Goal: Task Accomplishment & Management: Manage account settings

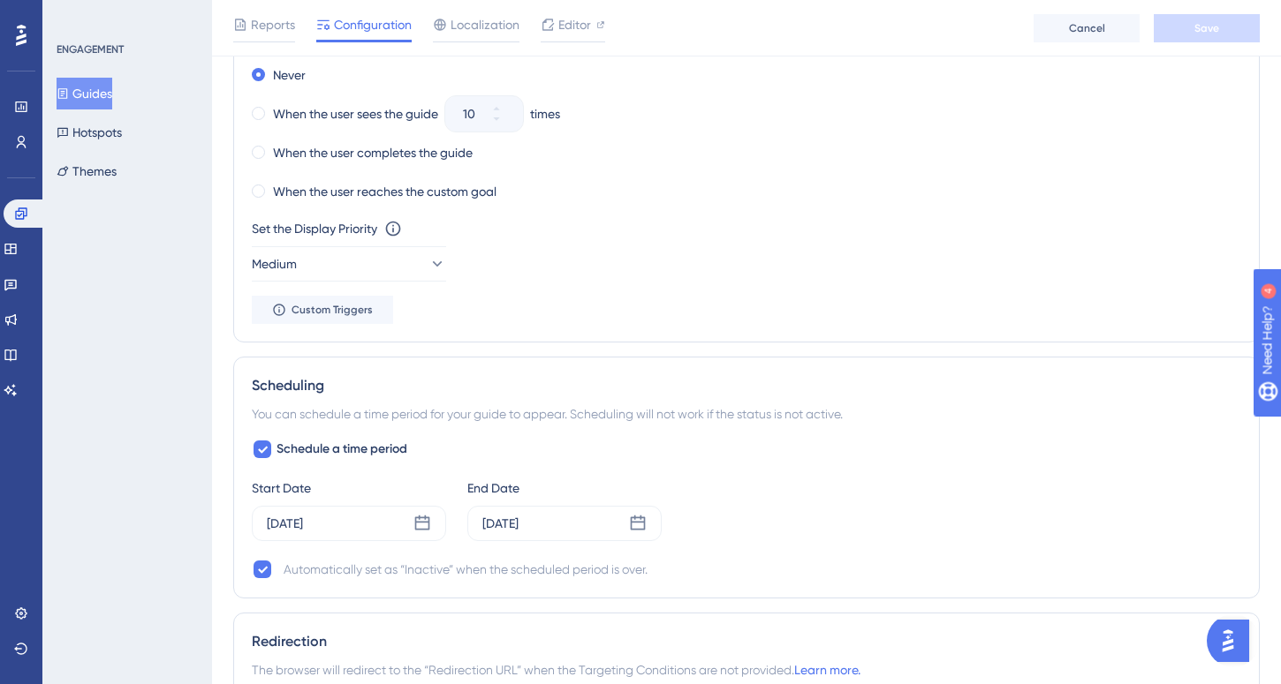
scroll to position [1025, 0]
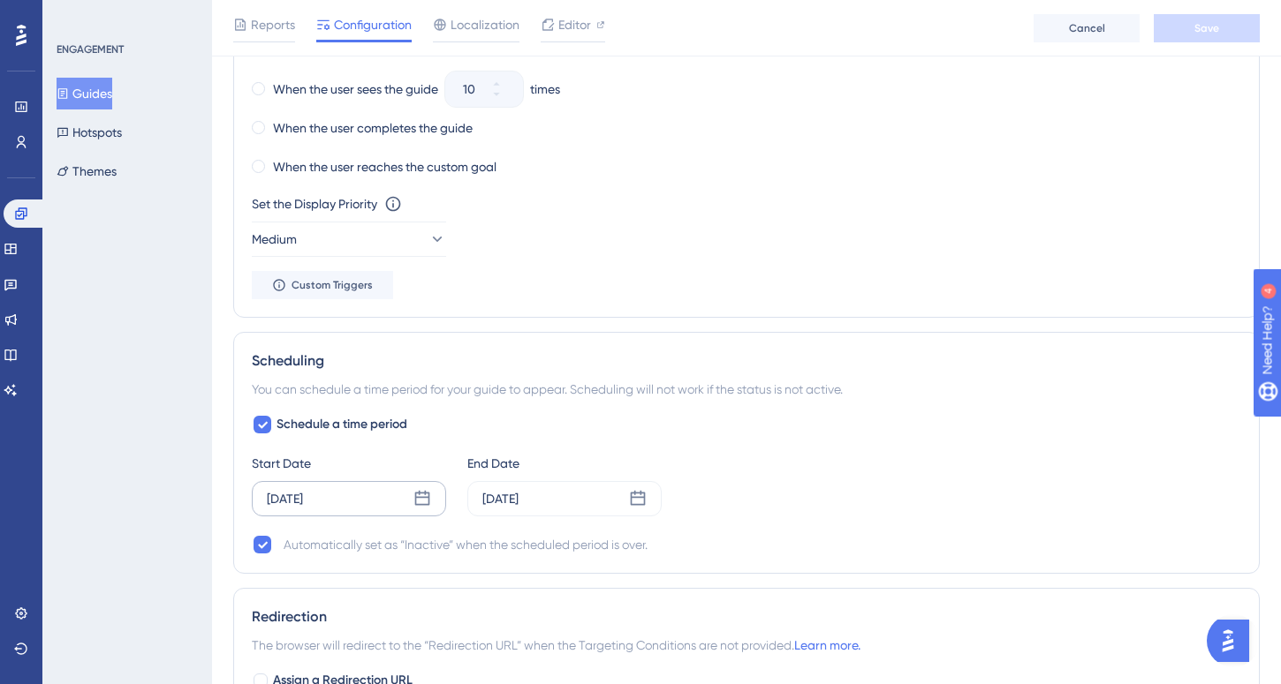
click at [423, 504] on icon at bounding box center [422, 498] width 15 height 15
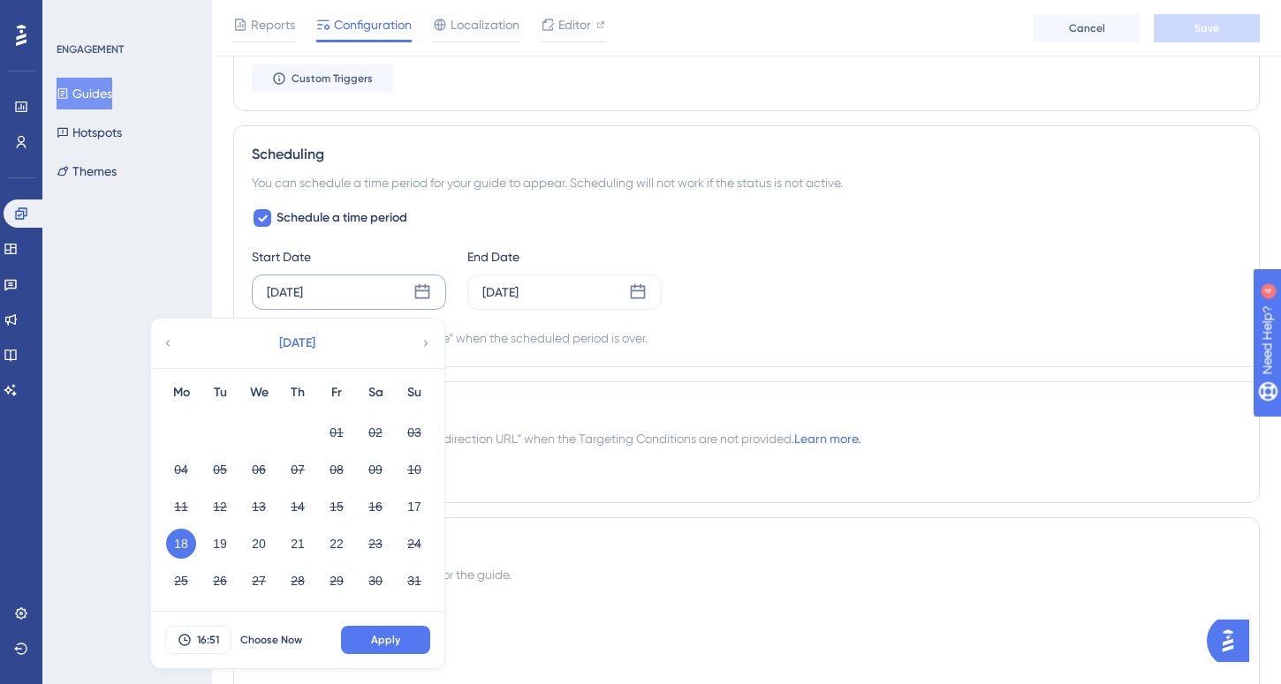
scroll to position [1232, 0]
click at [343, 207] on span "Schedule a time period" at bounding box center [341, 217] width 131 height 21
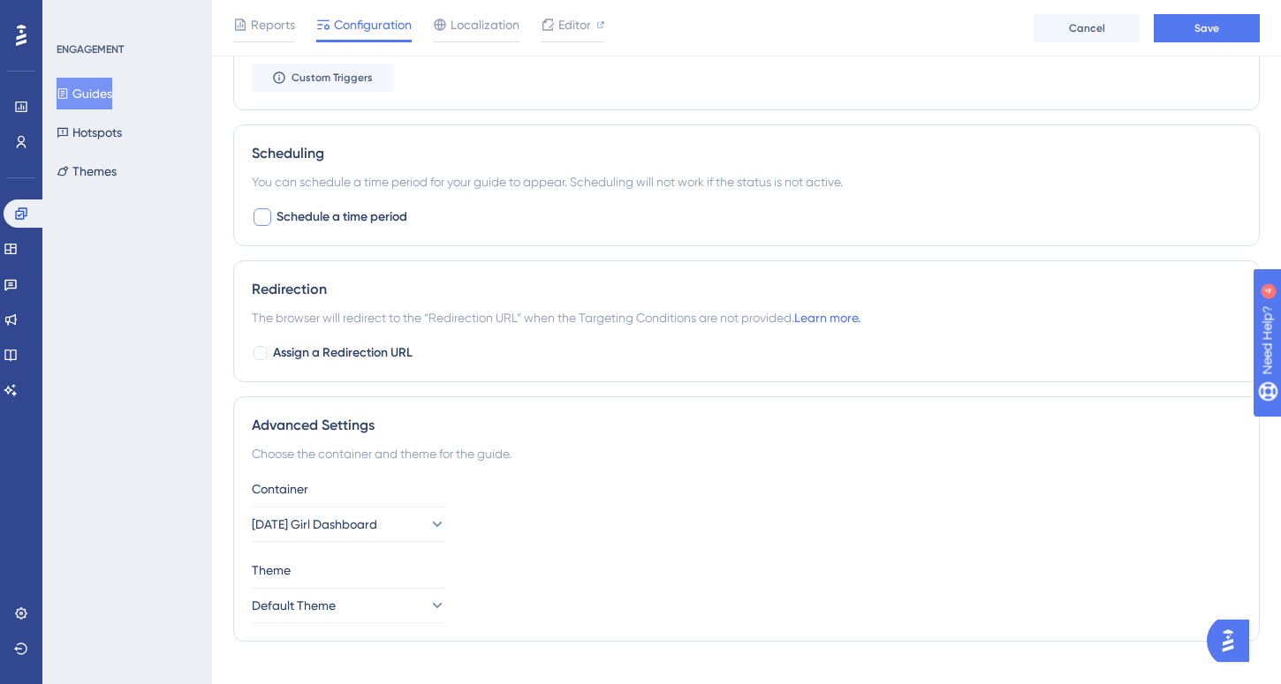
click at [320, 215] on span "Schedule a time period" at bounding box center [341, 217] width 131 height 21
checkbox input "true"
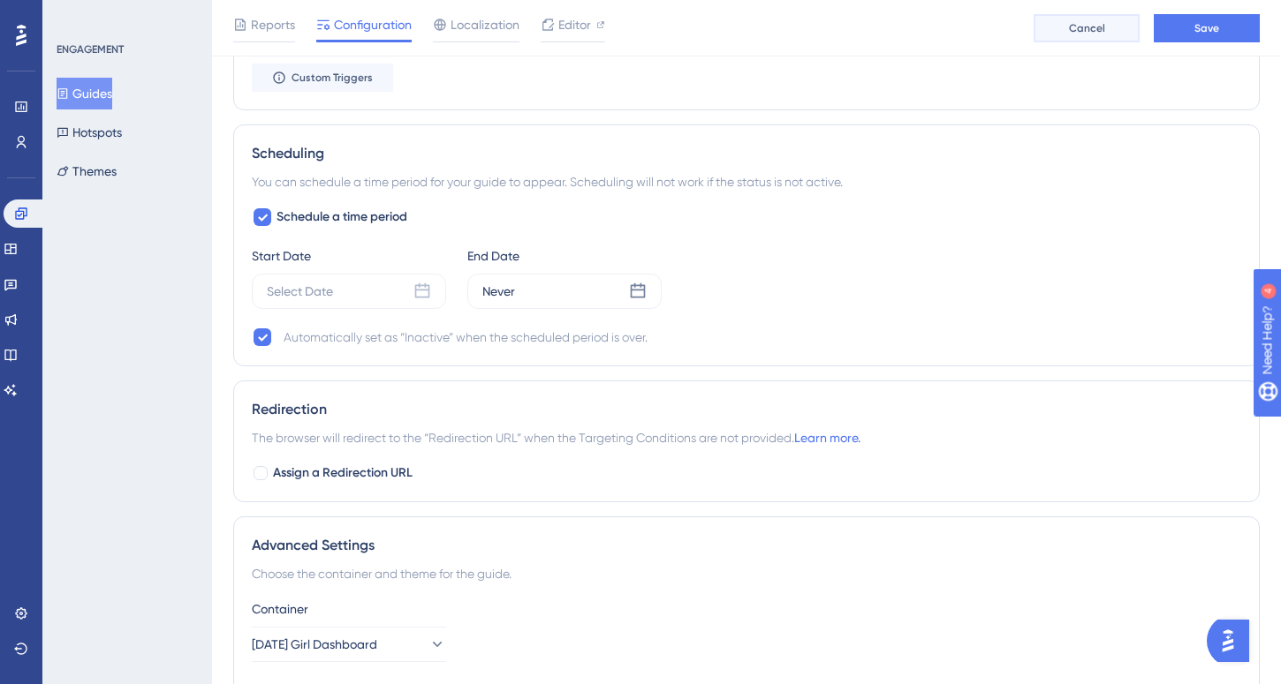
click at [1103, 27] on button "Cancel" at bounding box center [1086, 28] width 106 height 28
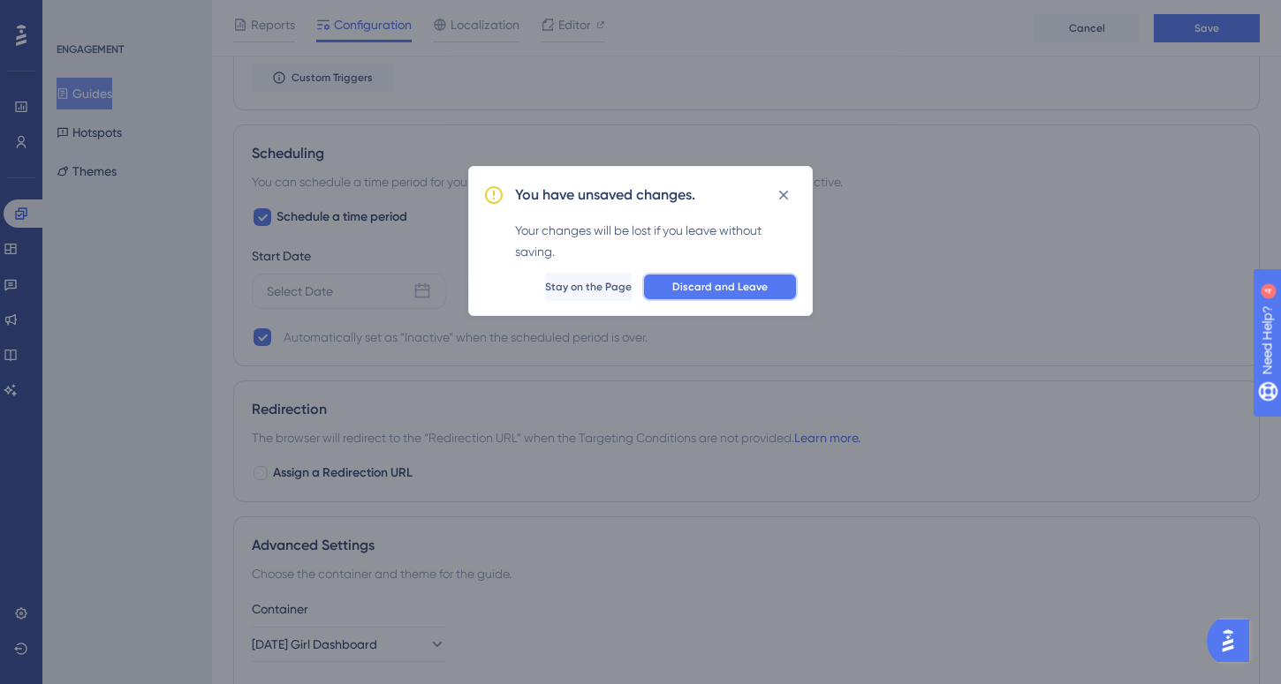
click at [686, 285] on span "Discard and Leave" at bounding box center [719, 287] width 95 height 14
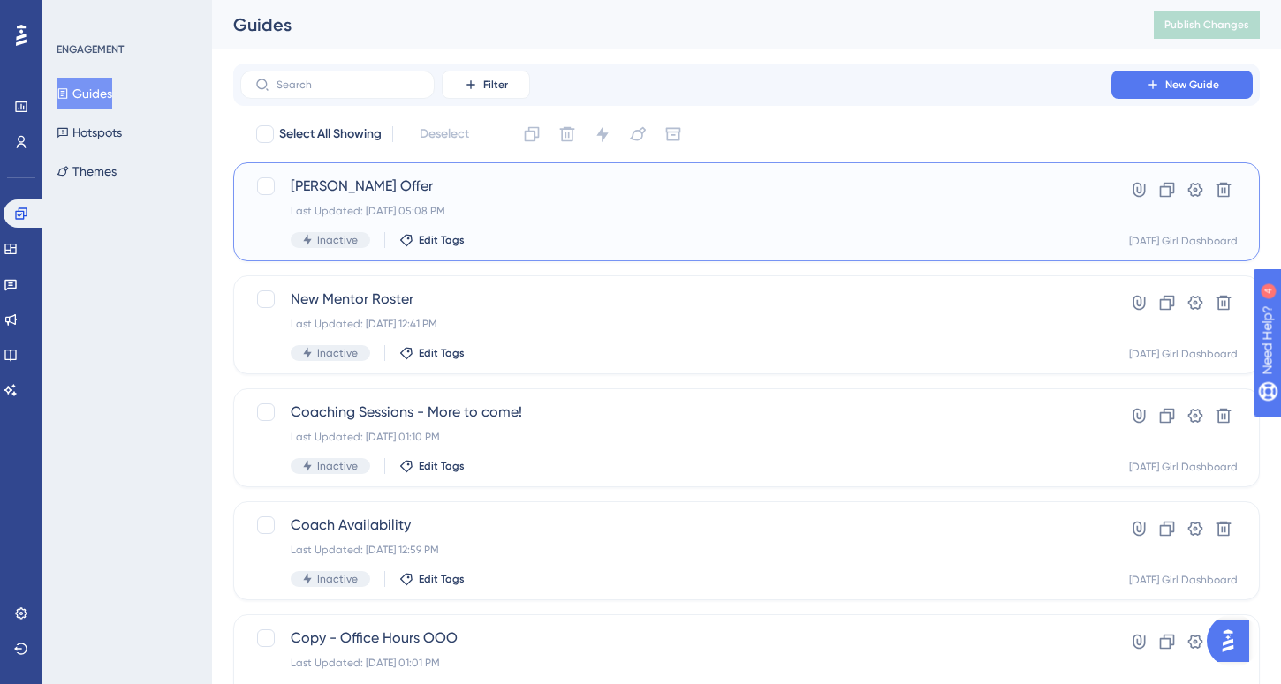
click at [372, 190] on span "[PERSON_NAME] Offer" at bounding box center [676, 186] width 770 height 21
